Goal: Find specific page/section: Find specific page/section

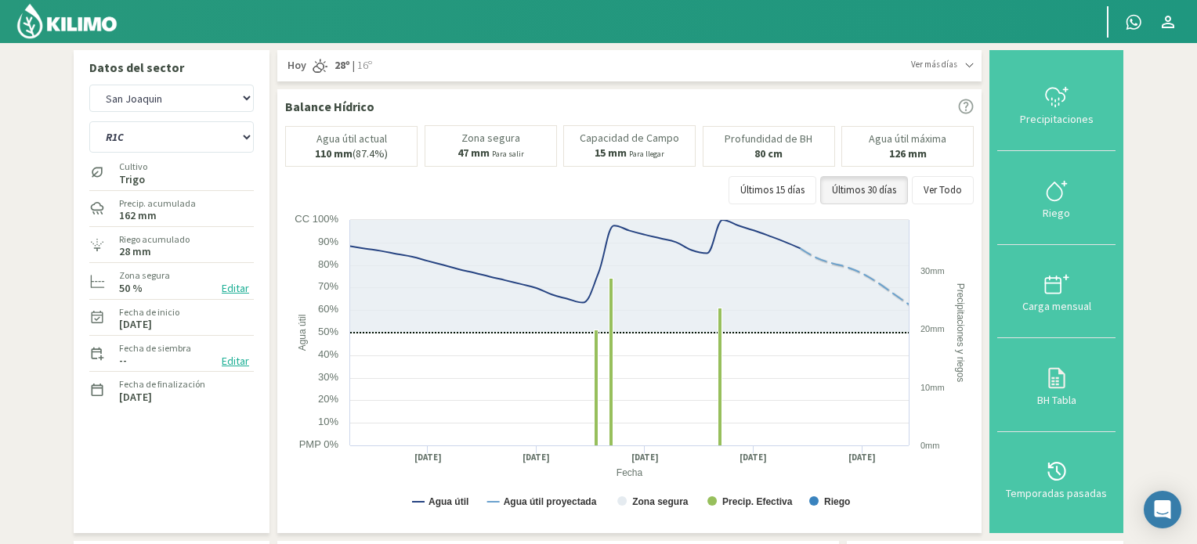
click at [58, 21] on img at bounding box center [67, 21] width 103 height 38
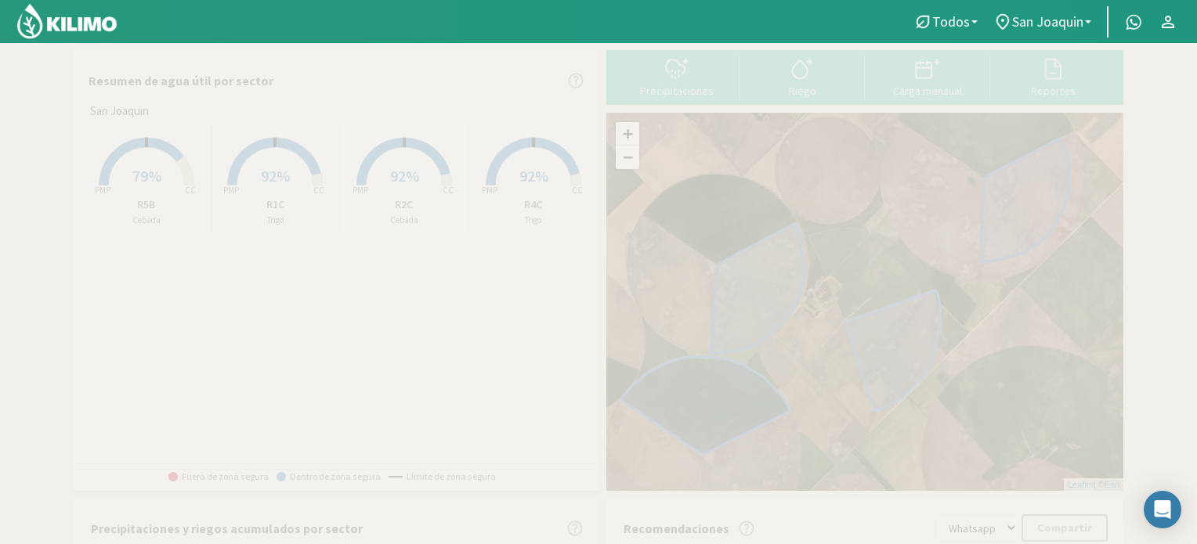
click at [145, 201] on p "R5B" at bounding box center [146, 205] width 128 height 16
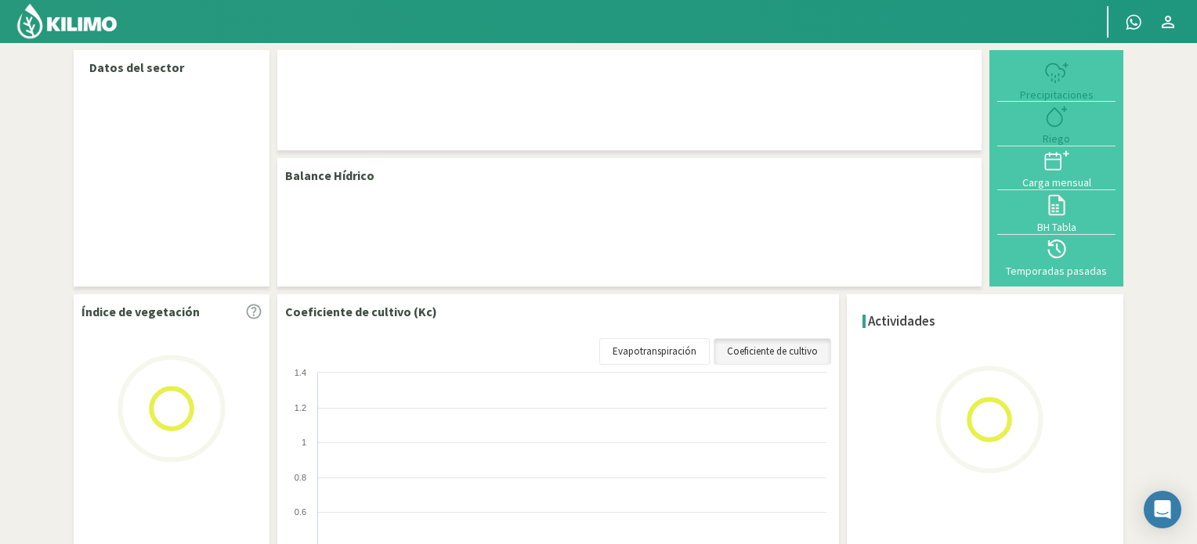
select select "3: Object"
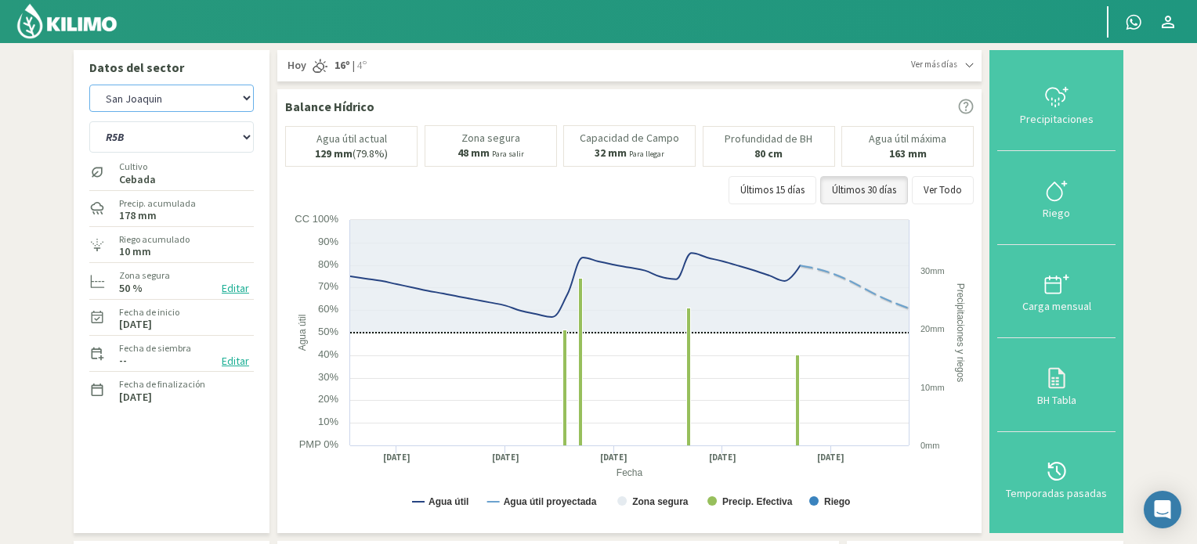
drag, startPoint x: 198, startPoint y: 85, endPoint x: 194, endPoint y: 95, distance: 10.9
click at [197, 87] on select "San [PERSON_NAME] San [PERSON_NAME] - 40cm" at bounding box center [171, 98] width 164 height 27
click at [89, 85] on select "San [PERSON_NAME] San [PERSON_NAME] - 40cm" at bounding box center [171, 98] width 164 height 27
select select "3: Object"
select select "4: Object"
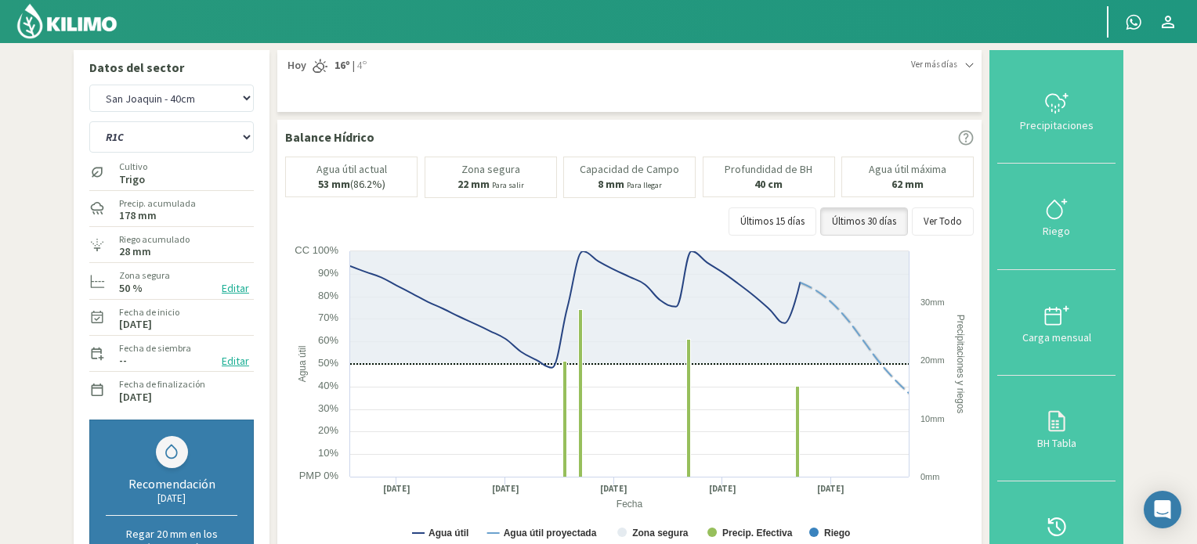
click at [90, 16] on img at bounding box center [67, 21] width 103 height 38
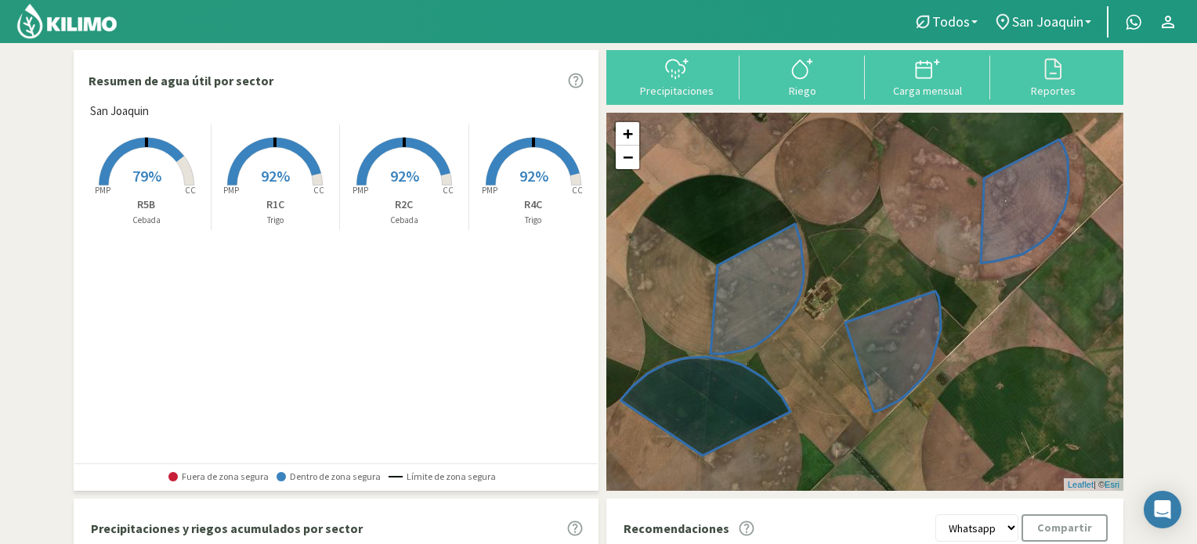
click at [276, 195] on rect at bounding box center [274, 187] width 125 height 125
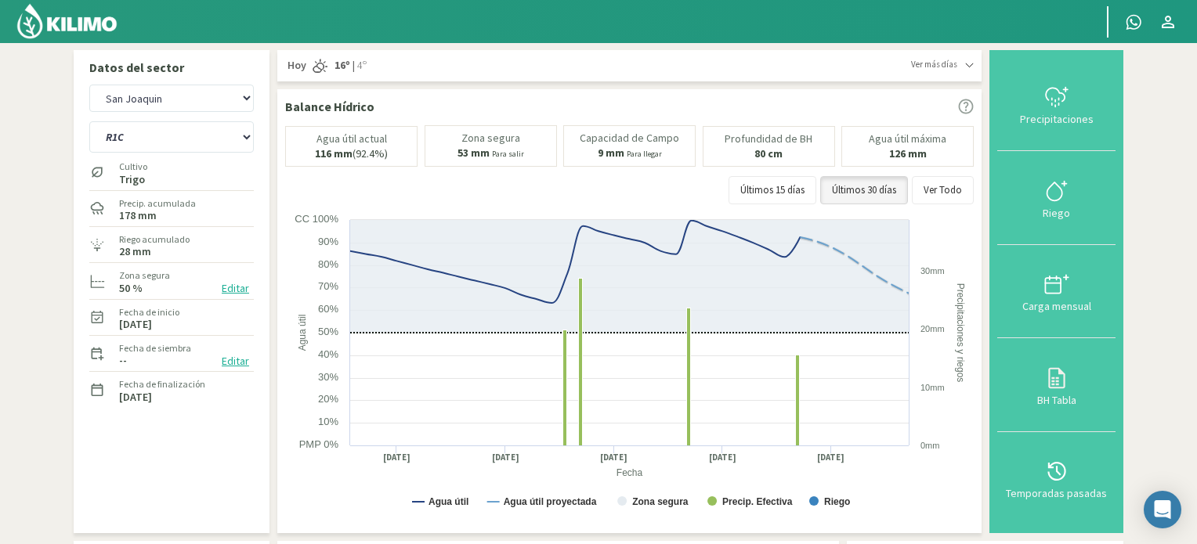
click at [89, 24] on img at bounding box center [67, 21] width 103 height 38
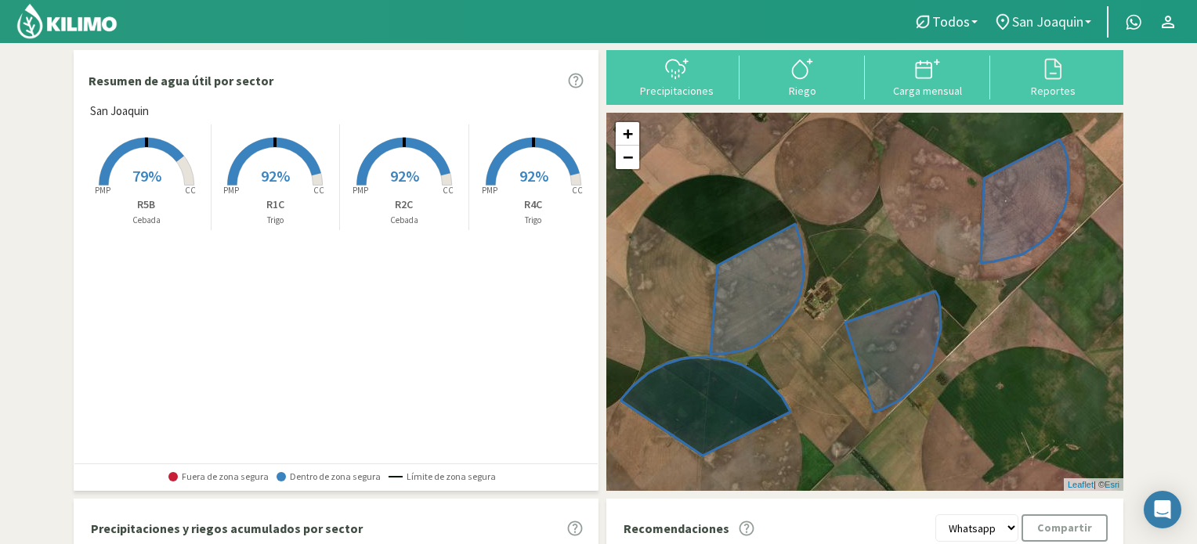
click at [1047, 18] on span "San Joaquin" at bounding box center [1047, 21] width 71 height 16
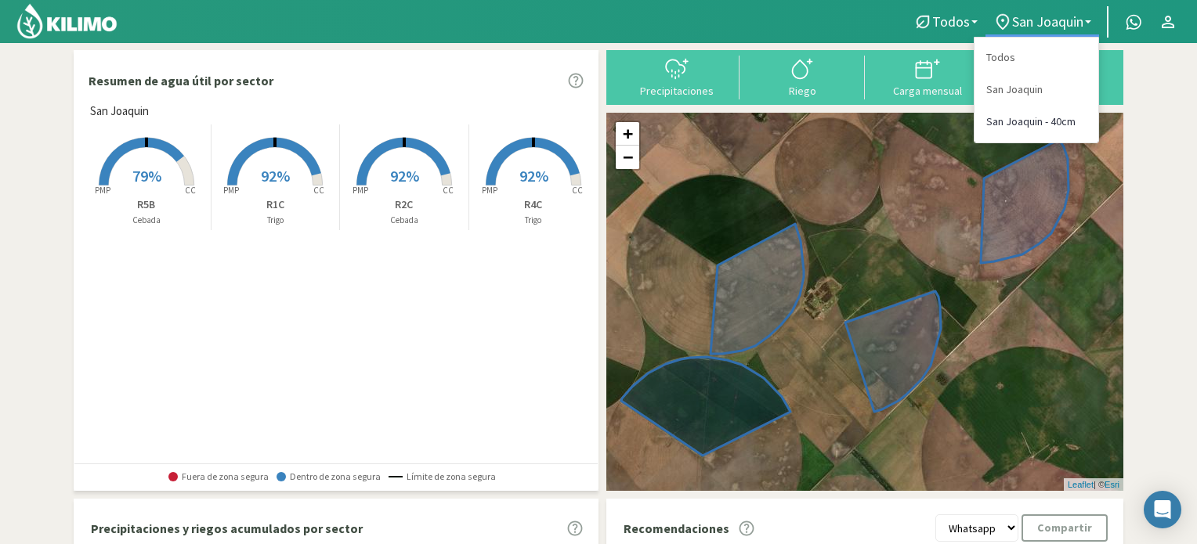
click at [1046, 121] on link "San Joaquin - 40cm" at bounding box center [1036, 122] width 124 height 32
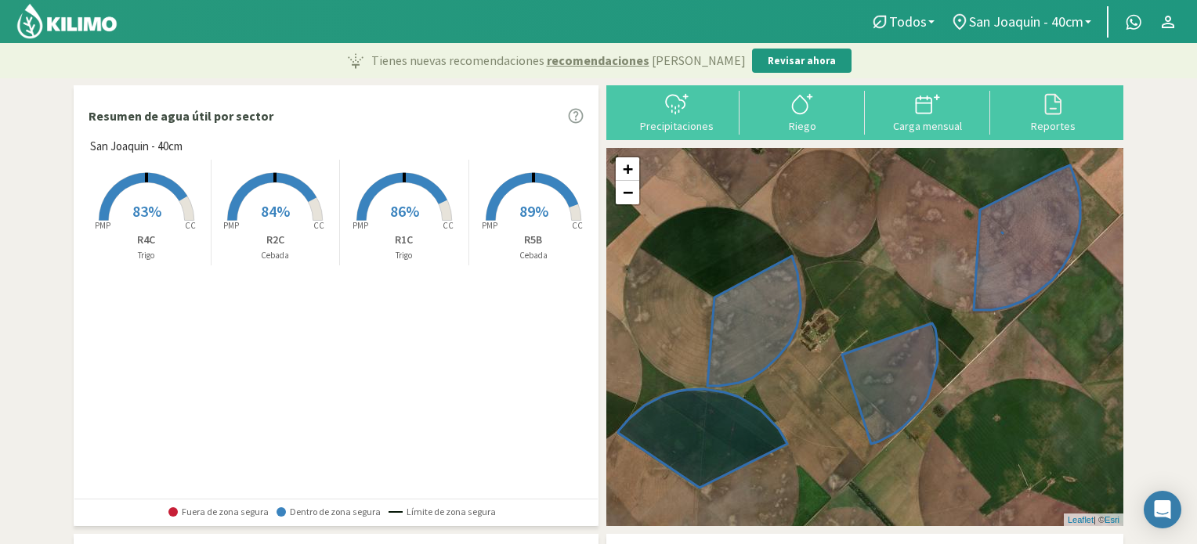
click at [139, 215] on span "83%" at bounding box center [146, 211] width 29 height 20
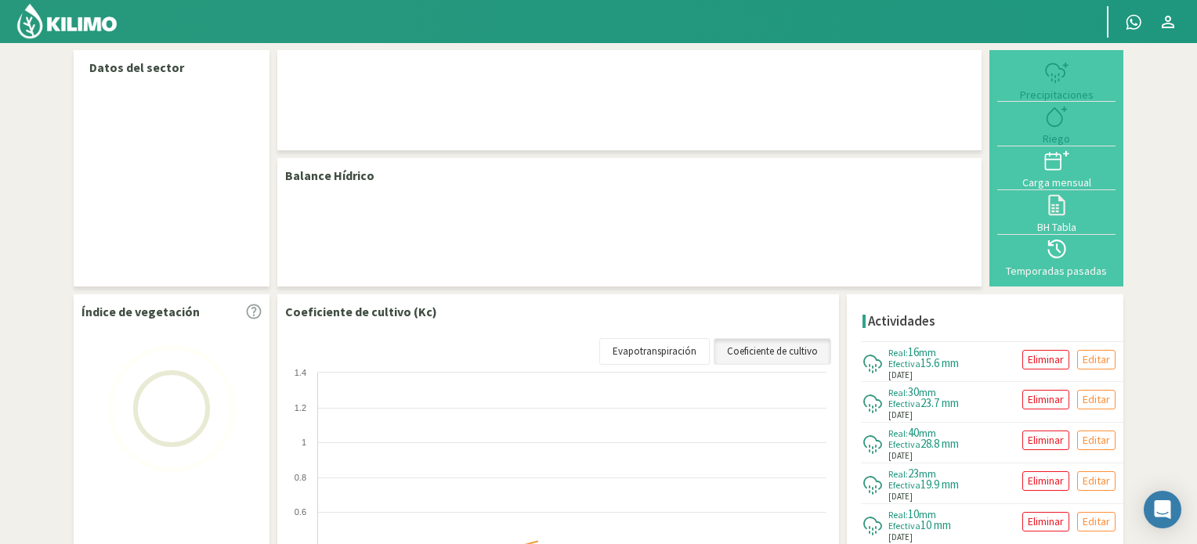
select select "1: Object"
select select "2: Object"
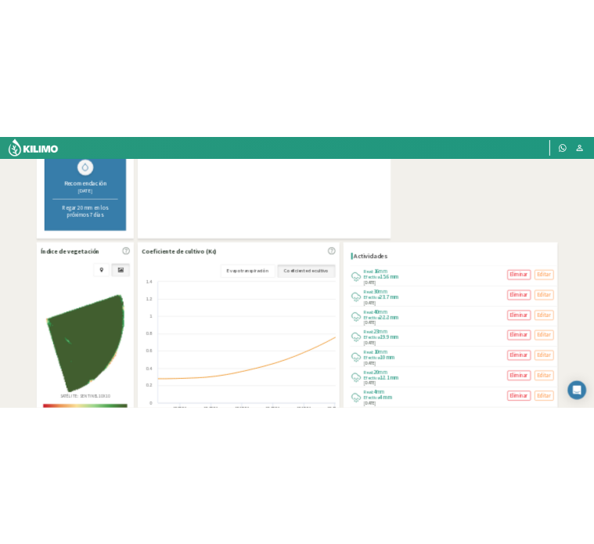
scroll to position [213, 0]
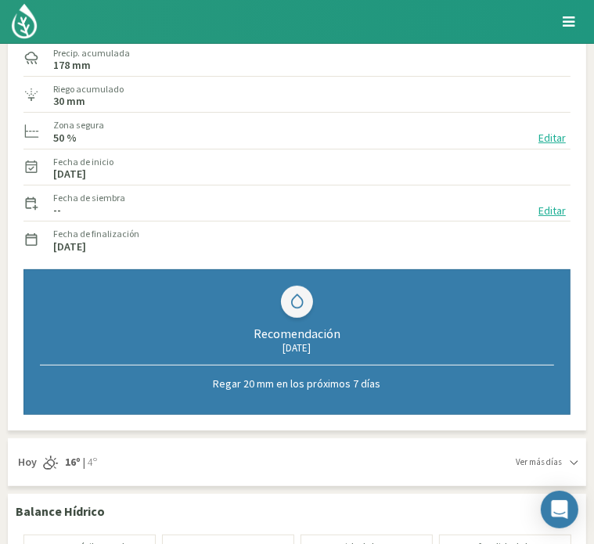
click at [392, 451] on div "Hoy 16º | 4º" at bounding box center [266, 462] width 500 height 32
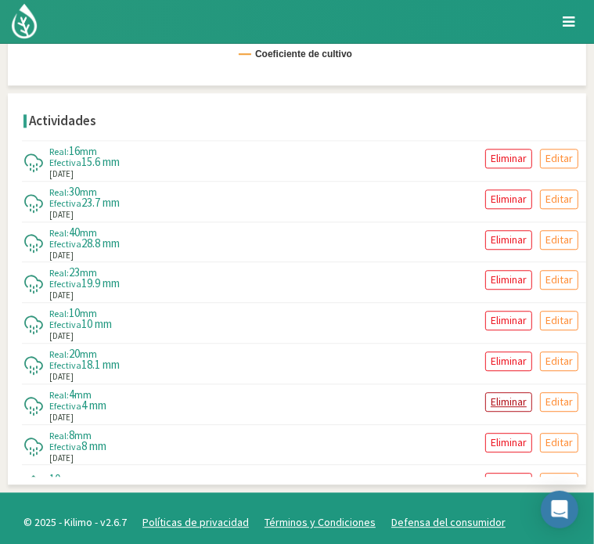
scroll to position [1807, 0]
